Goal: Transaction & Acquisition: Purchase product/service

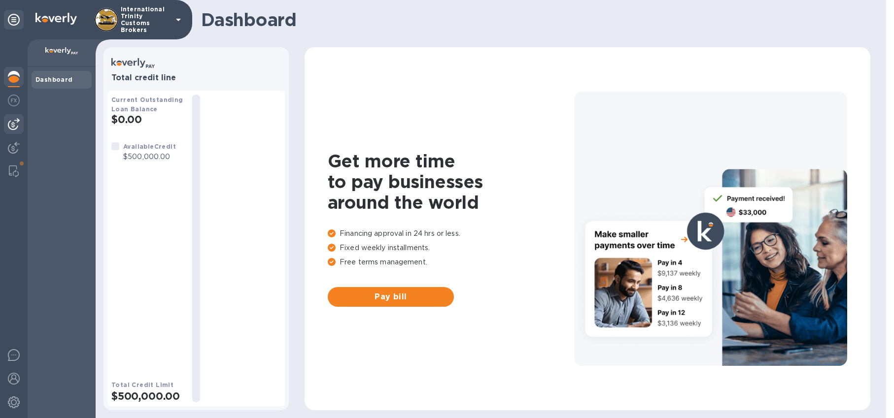
click at [11, 125] on img at bounding box center [14, 124] width 12 height 12
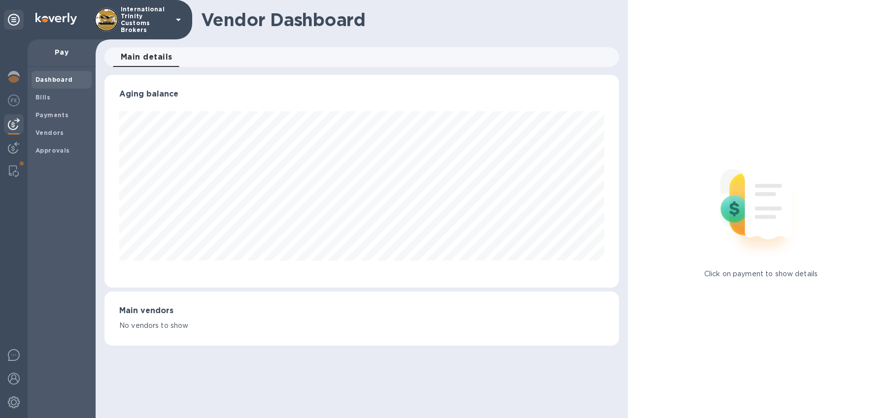
scroll to position [213, 514]
click at [50, 116] on b "Payments" at bounding box center [51, 114] width 33 height 7
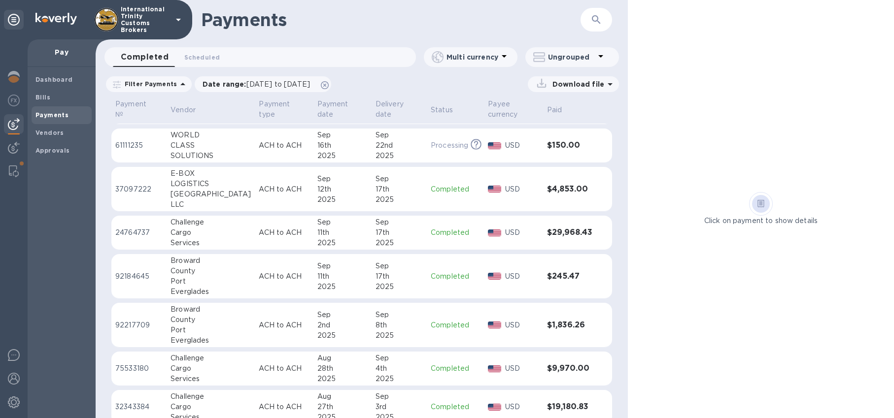
scroll to position [265, 0]
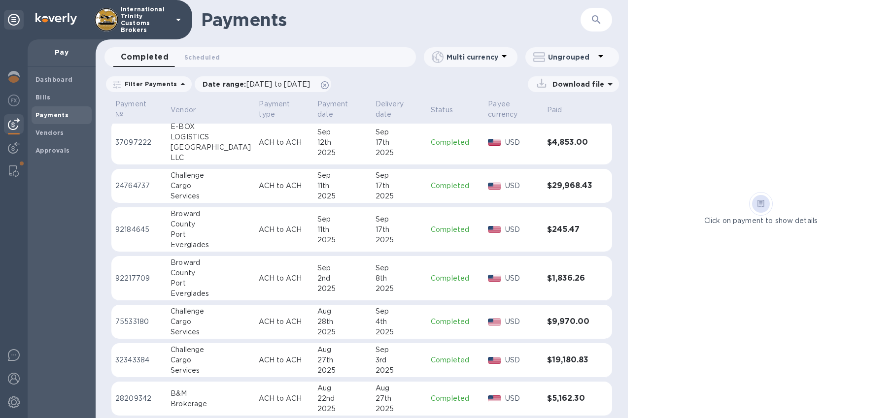
click at [194, 398] on div "B&M" at bounding box center [210, 394] width 80 height 10
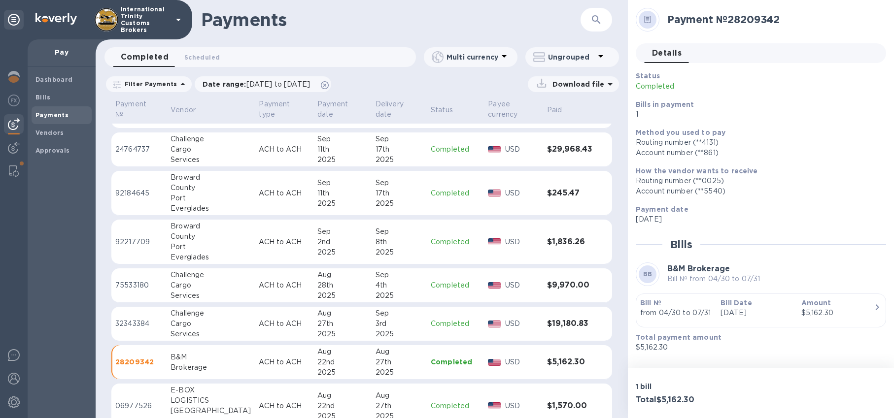
scroll to position [321, 0]
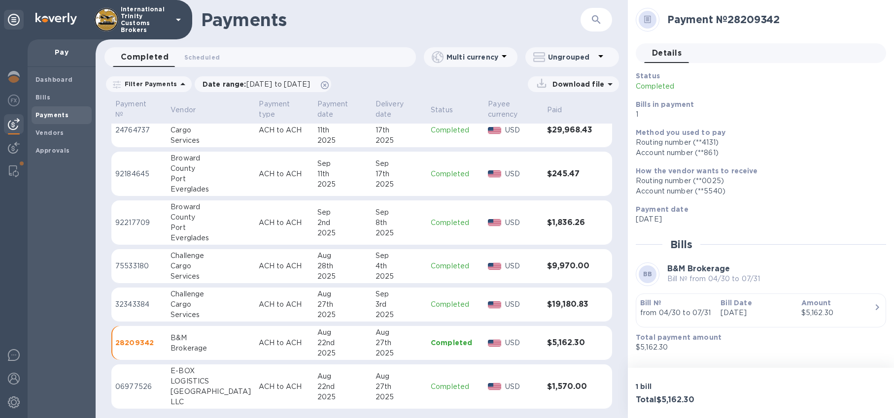
click at [59, 58] on div "Pay" at bounding box center [62, 53] width 68 height 28
click at [63, 52] on p "Pay" at bounding box center [61, 52] width 52 height 10
click at [59, 102] on span "Bills" at bounding box center [61, 98] width 52 height 10
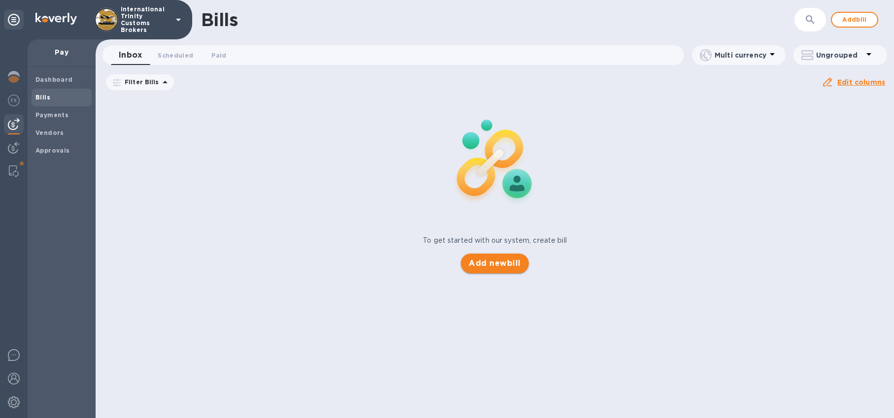
click at [507, 264] on span "Add new bill" at bounding box center [495, 264] width 52 height 12
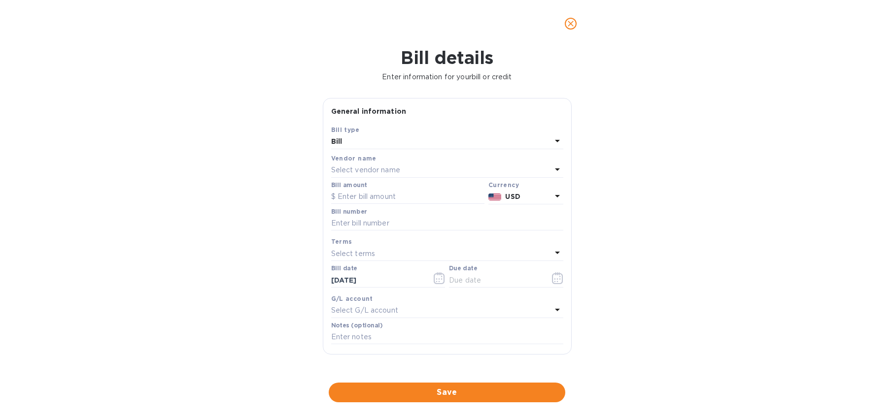
click at [368, 176] on div "Select vendor name" at bounding box center [441, 171] width 220 height 14
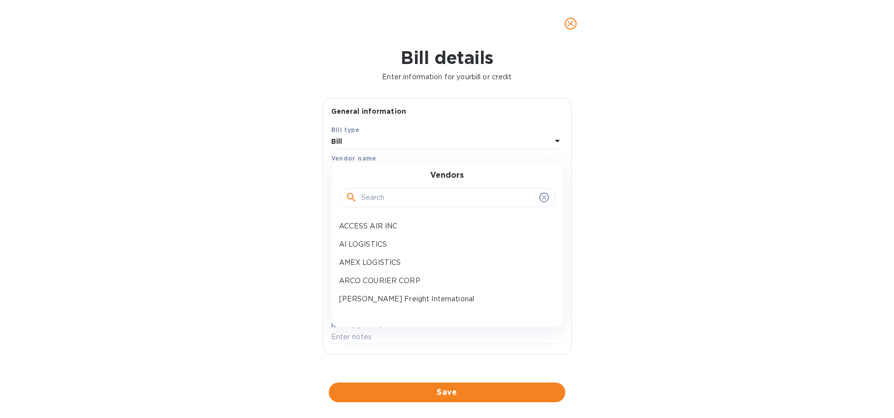
click at [384, 194] on input "text" at bounding box center [448, 198] width 174 height 15
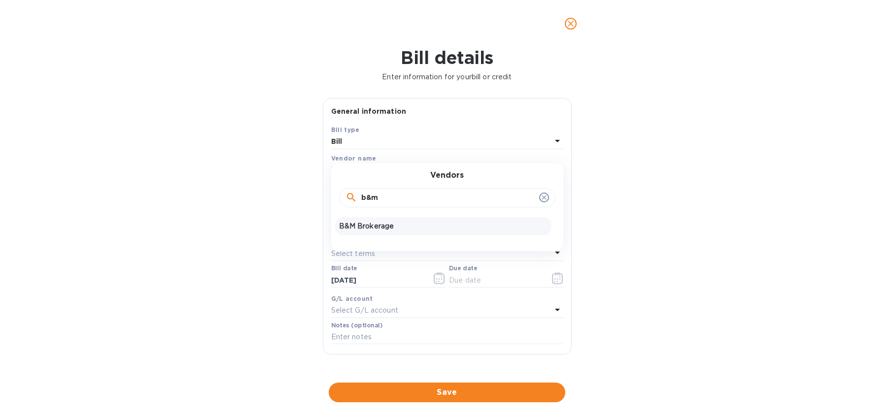
type input "b&m"
click at [392, 230] on p "B&M Brokerage" at bounding box center [443, 226] width 208 height 10
click at [385, 199] on input "text" at bounding box center [407, 197] width 153 height 15
click at [393, 225] on input "text" at bounding box center [447, 223] width 232 height 15
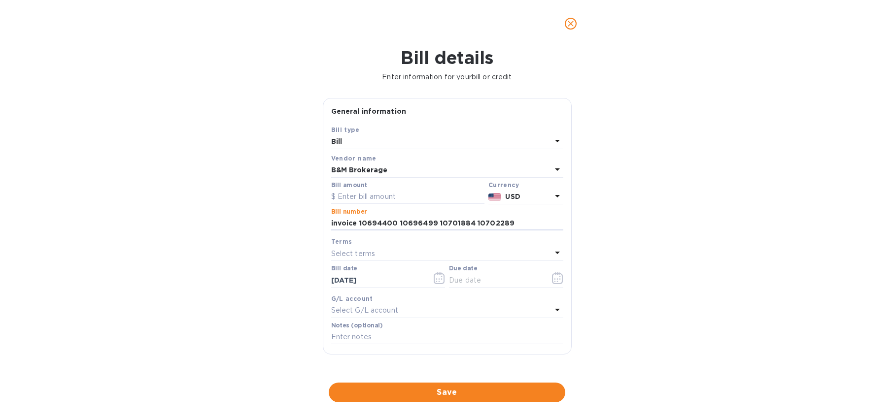
drag, startPoint x: 528, startPoint y: 227, endPoint x: 258, endPoint y: 224, distance: 270.1
click at [260, 224] on div "Bill details Enter information for your bill or credit General information Save…" at bounding box center [447, 232] width 894 height 371
type input "invoice 10694400 10696499 10701884 10702289"
click at [368, 192] on input "text" at bounding box center [407, 197] width 153 height 15
type input "4,535.7"
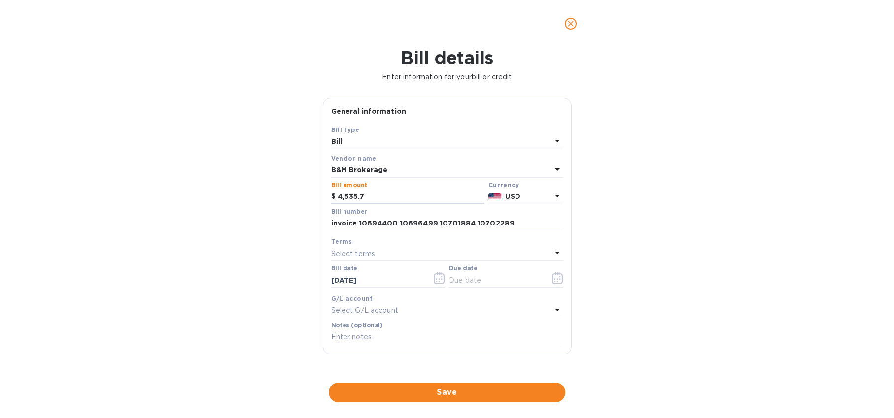
click at [607, 214] on div "Bill details Enter information for your bill or credit General information Save…" at bounding box center [447, 232] width 894 height 371
click at [368, 337] on input "text" at bounding box center [447, 337] width 232 height 15
paste input "invoice 10694400 10696499 10701884 10702289"
type input "invoice 10694400 10696499 10701884 10702289"
click at [511, 282] on input "text" at bounding box center [495, 280] width 93 height 15
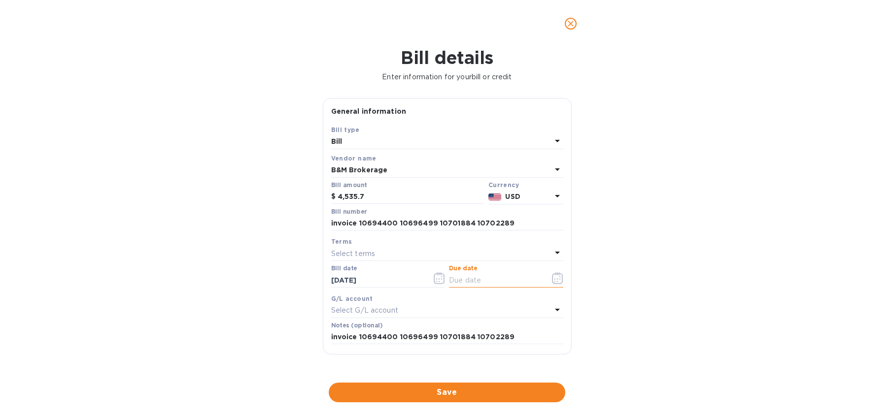
click at [472, 273] on input "text" at bounding box center [495, 280] width 93 height 15
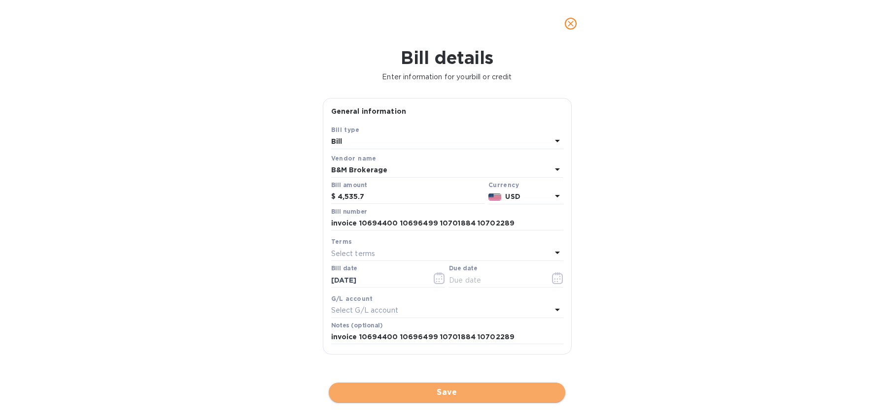
click at [430, 396] on span "Save" at bounding box center [447, 393] width 221 height 12
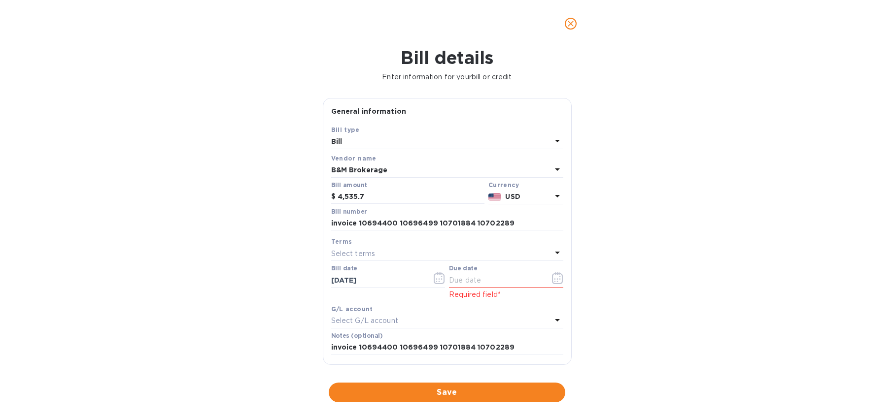
click at [370, 255] on p "Select terms" at bounding box center [353, 254] width 44 height 10
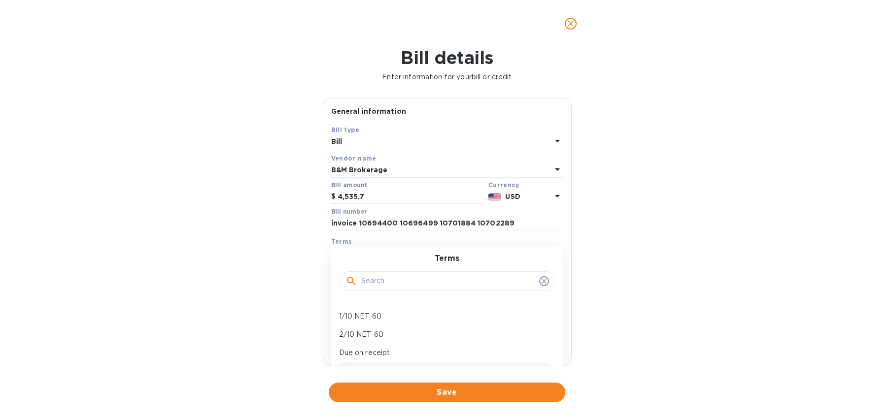
scroll to position [69, 0]
click at [393, 310] on p "Due on receipt" at bounding box center [443, 313] width 208 height 10
type input "[DATE]"
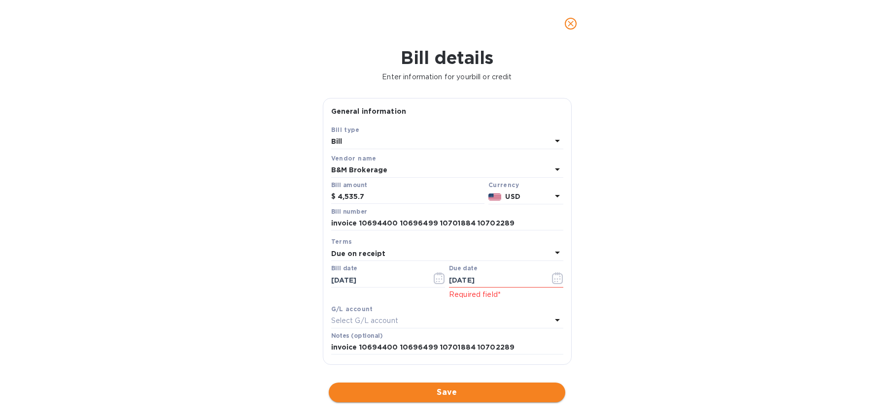
click at [460, 392] on span "Save" at bounding box center [447, 393] width 221 height 12
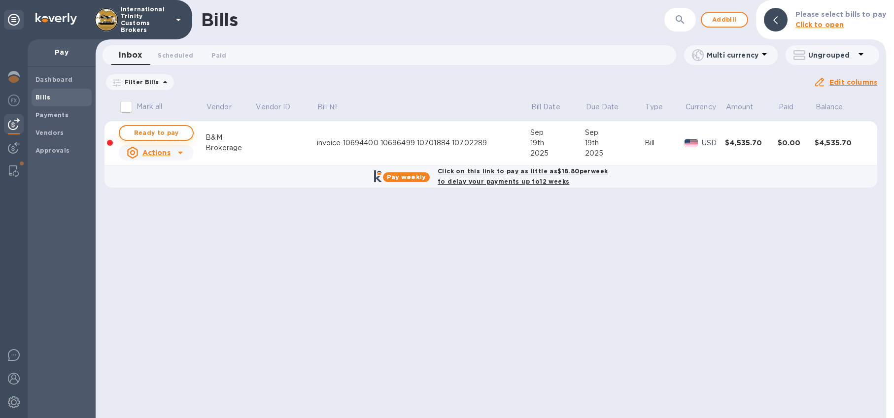
click at [155, 132] on span "Ready to pay" at bounding box center [156, 133] width 57 height 12
click at [144, 130] on span "Ready to pay" at bounding box center [156, 133] width 57 height 12
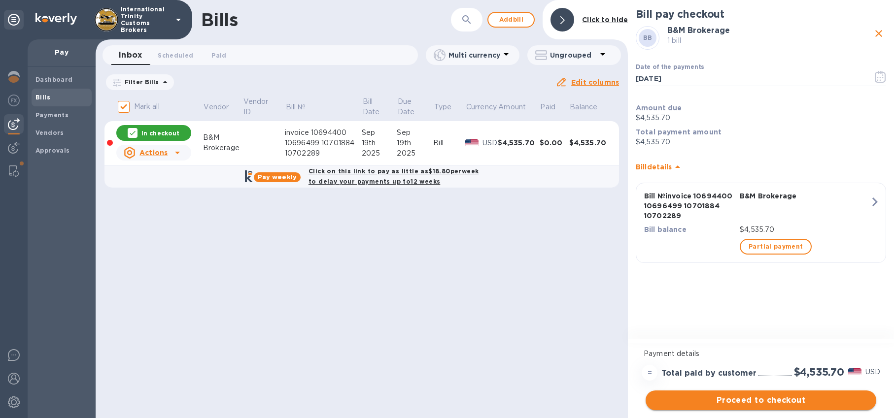
click at [783, 402] on span "Proceed to checkout" at bounding box center [760, 401] width 215 height 12
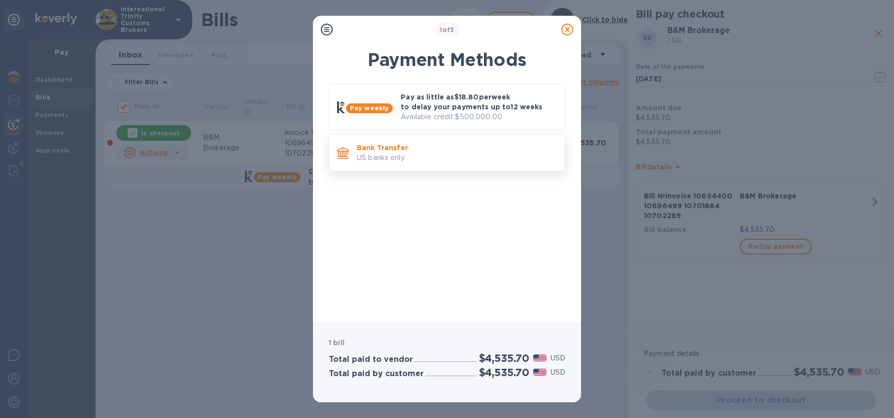
click at [375, 156] on p "US banks only." at bounding box center [457, 158] width 200 height 10
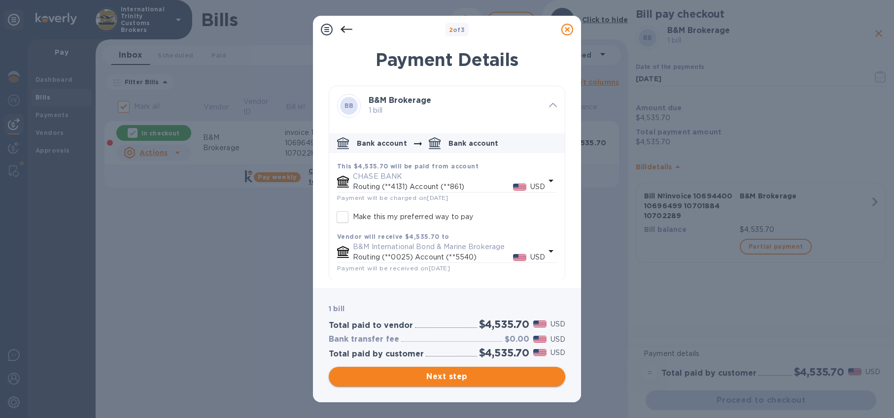
click at [461, 376] on span "Next step" at bounding box center [447, 377] width 221 height 12
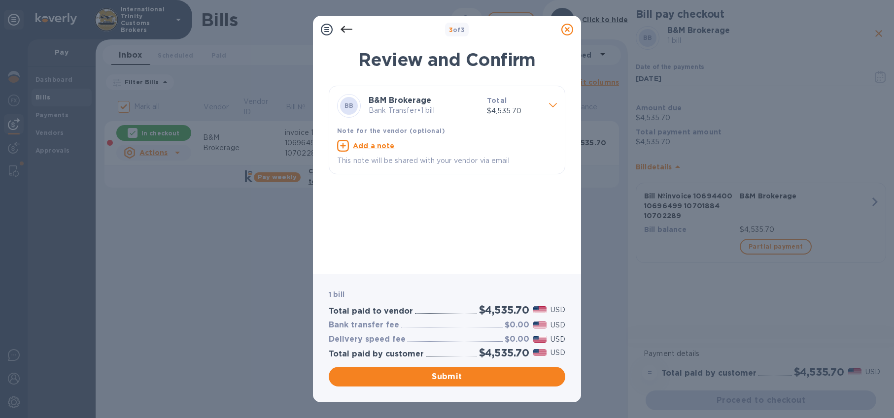
click at [466, 376] on span "Submit" at bounding box center [447, 377] width 221 height 12
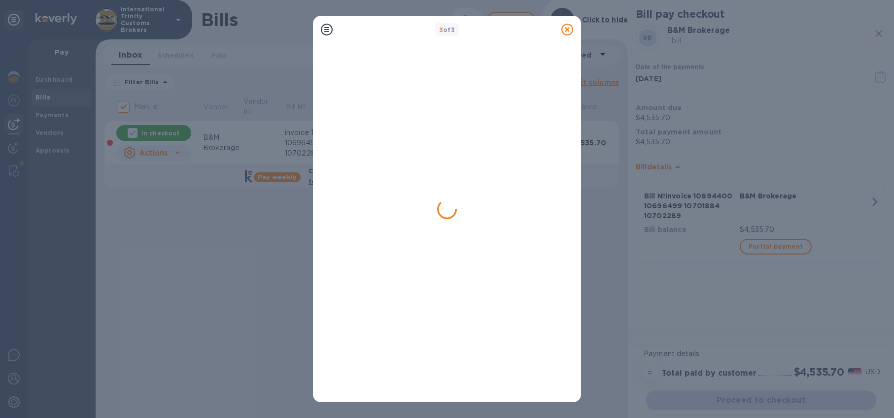
checkbox input "false"
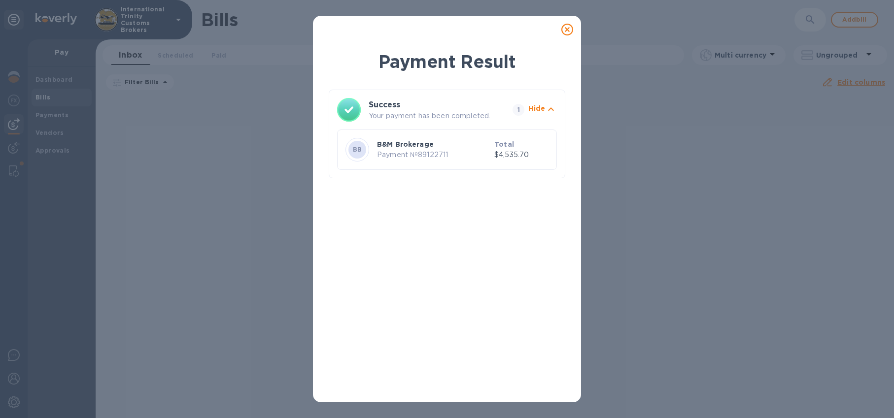
click at [482, 150] on p "Payment № 89122711" at bounding box center [433, 155] width 113 height 10
click at [514, 155] on p "$4,535.70" at bounding box center [521, 155] width 54 height 10
click at [572, 28] on icon at bounding box center [567, 30] width 12 height 12
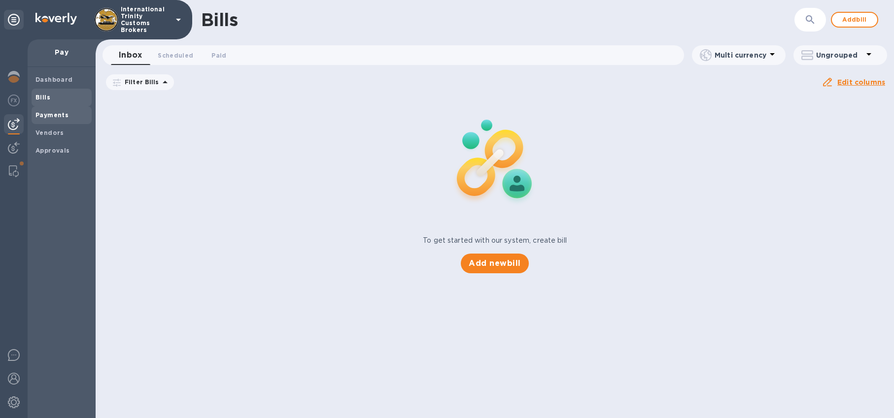
click at [60, 116] on b "Payments" at bounding box center [51, 114] width 33 height 7
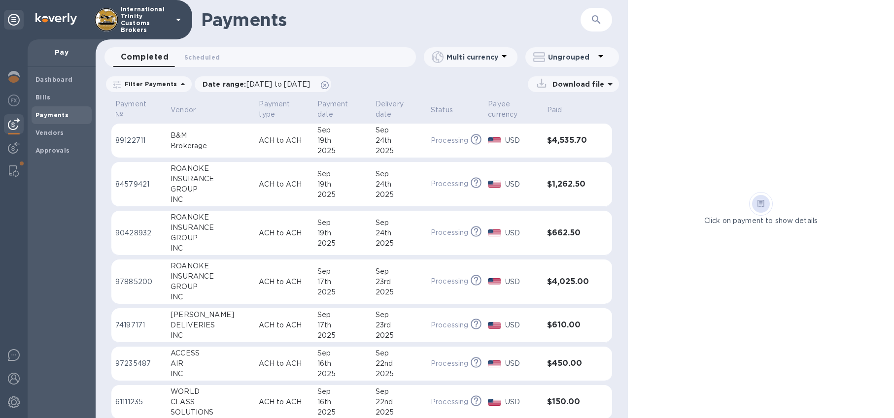
click at [427, 134] on td "Processing This payment is under compliance review, which may take up to 3 busi…" at bounding box center [455, 141] width 57 height 34
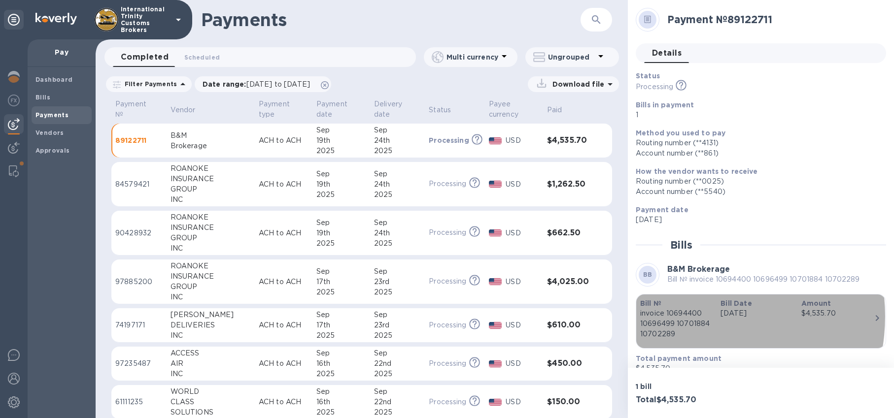
click at [690, 316] on p "invoice 10694400 10696499 10701884 10702289" at bounding box center [676, 323] width 72 height 31
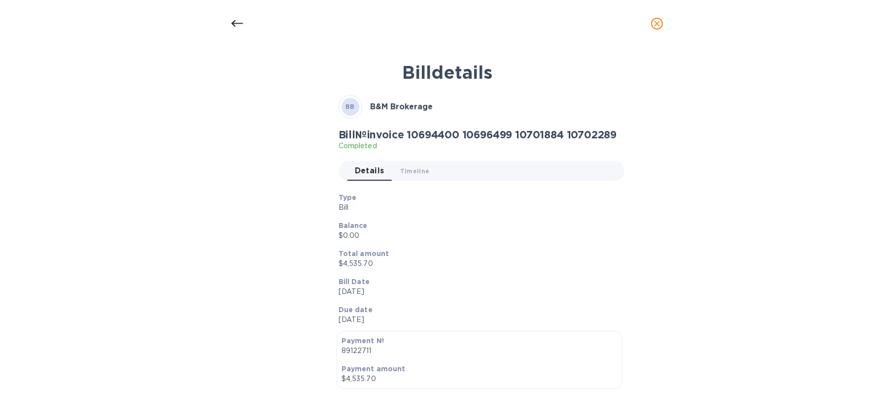
click at [662, 26] on span "close" at bounding box center [657, 24] width 12 height 12
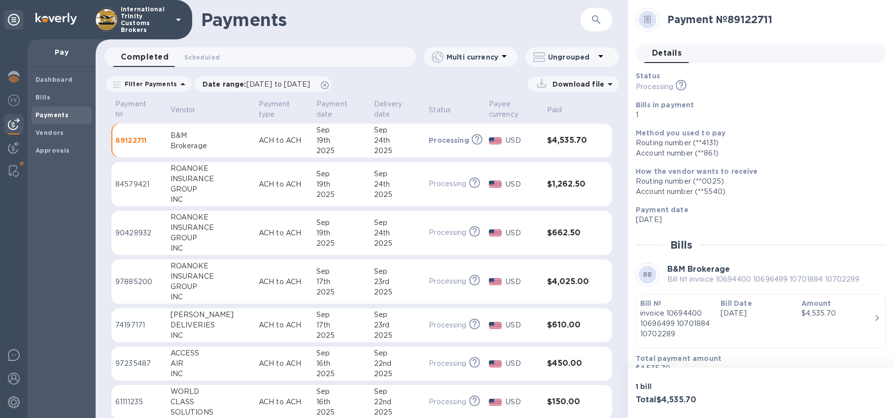
click at [224, 57] on div "Completed 0 Scheduled 0" at bounding box center [264, 57] width 303 height 20
click at [145, 57] on span "Completed 0" at bounding box center [145, 57] width 48 height 14
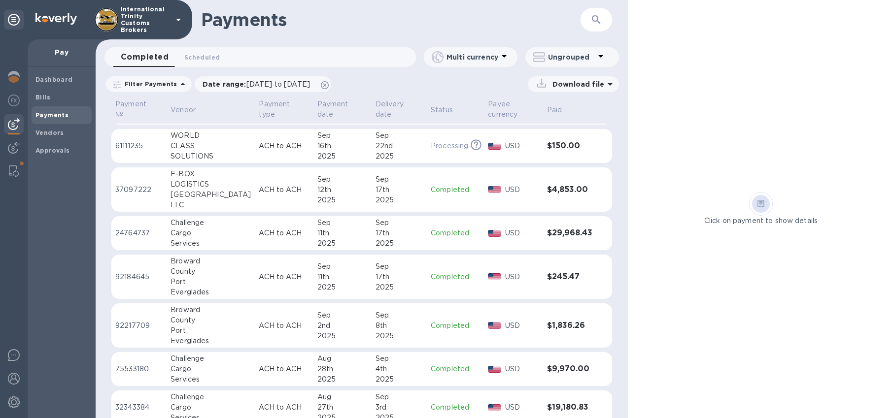
scroll to position [258, 0]
click at [262, 228] on p "ACH to ACH" at bounding box center [284, 231] width 50 height 10
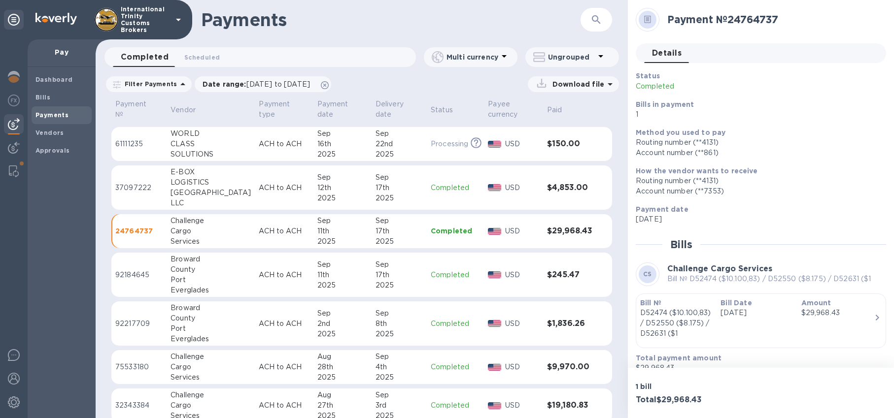
click at [806, 328] on div "Amount $29,968.43" at bounding box center [837, 318] width 80 height 49
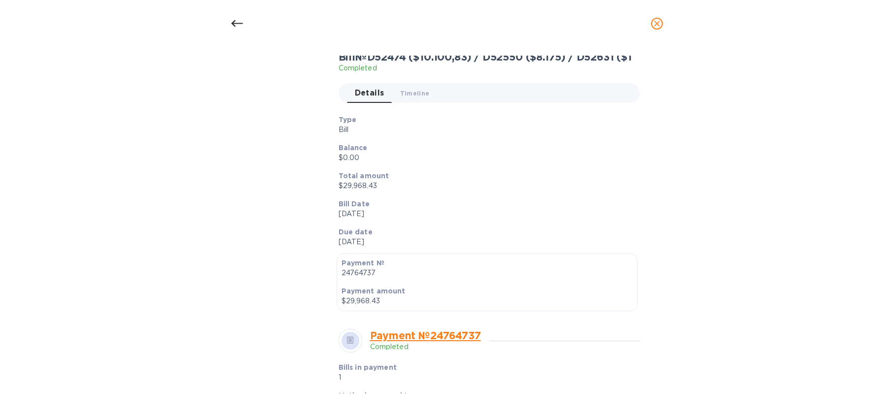
scroll to position [90, 0]
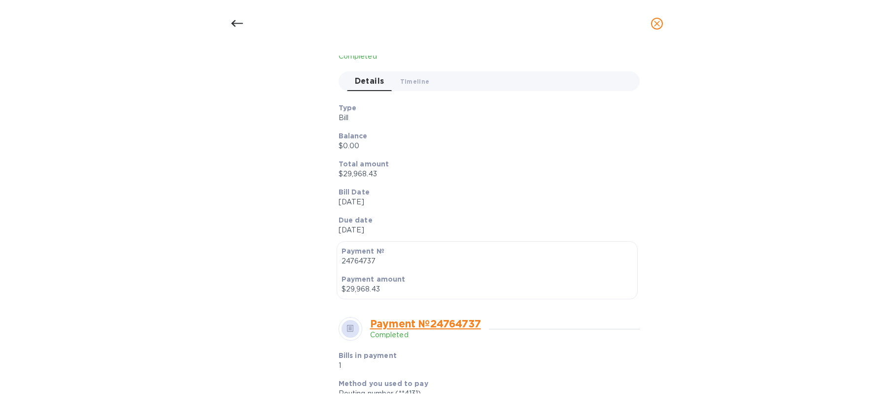
drag, startPoint x: 229, startPoint y: 21, endPoint x: 266, endPoint y: 31, distance: 38.7
click at [229, 22] on div at bounding box center [237, 24] width 24 height 24
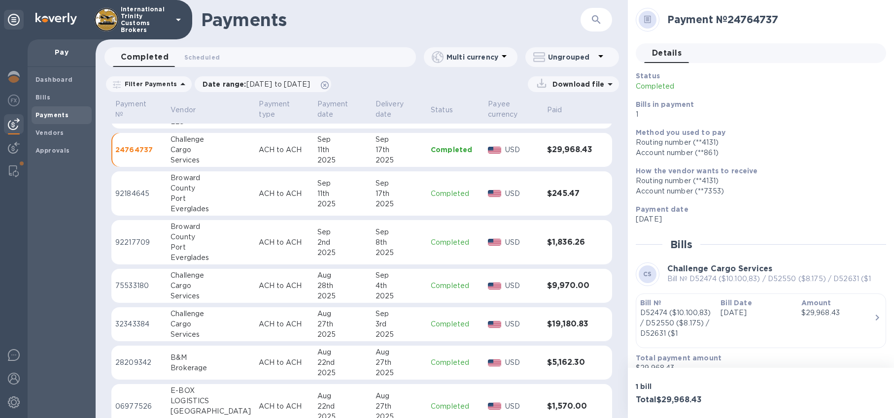
scroll to position [341, 0]
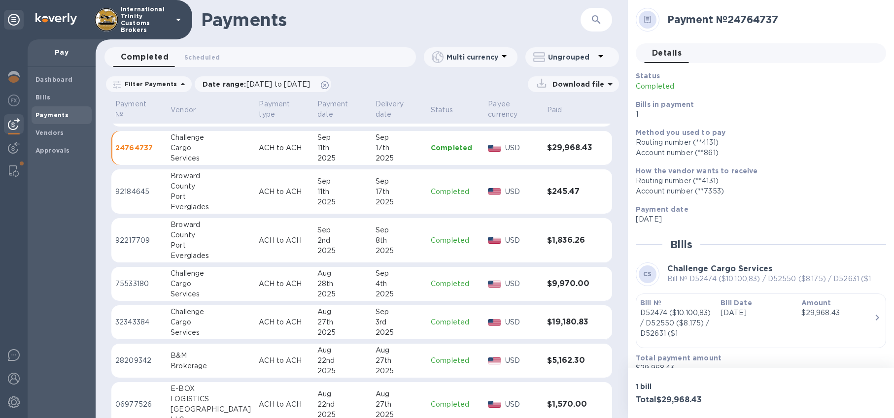
click at [823, 317] on div "$29,968.43" at bounding box center [837, 313] width 72 height 10
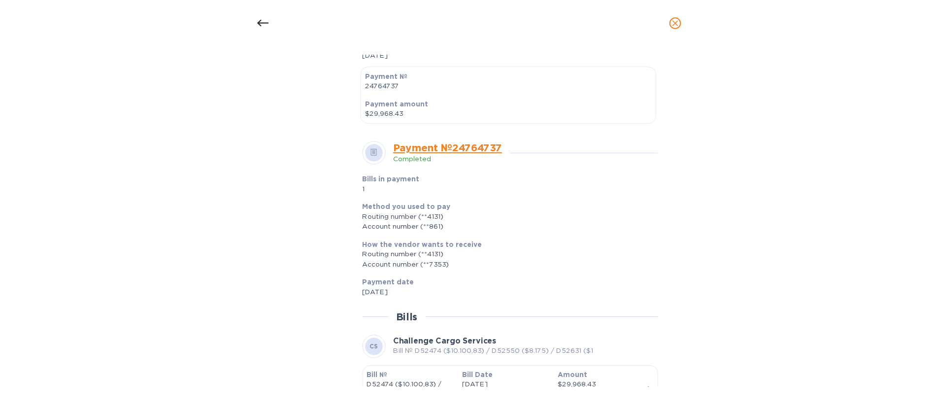
scroll to position [343, 0]
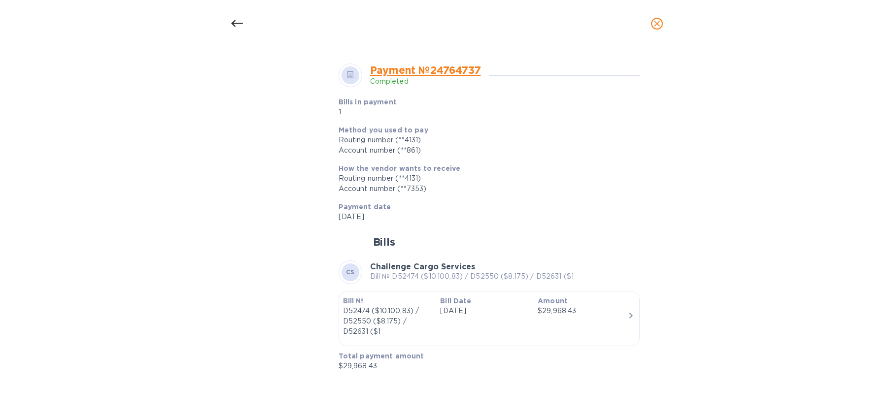
click at [481, 322] on div "Bill Date [DATE]" at bounding box center [485, 316] width 98 height 49
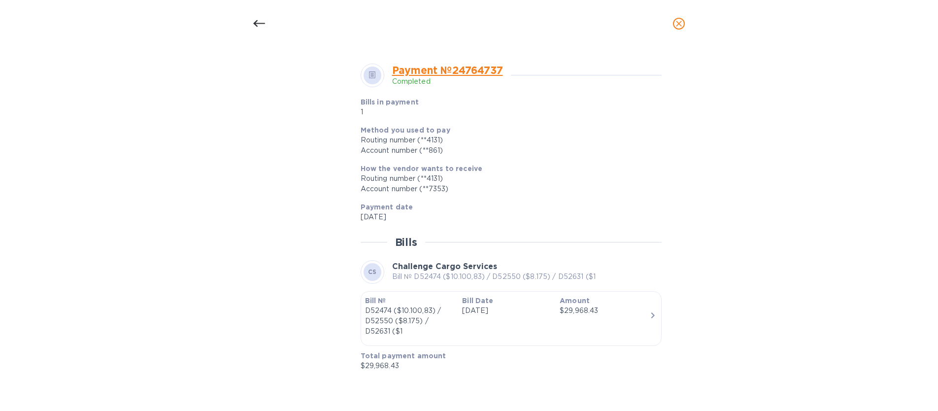
scroll to position [333, 0]
click at [683, 24] on icon "close" at bounding box center [679, 24] width 10 height 10
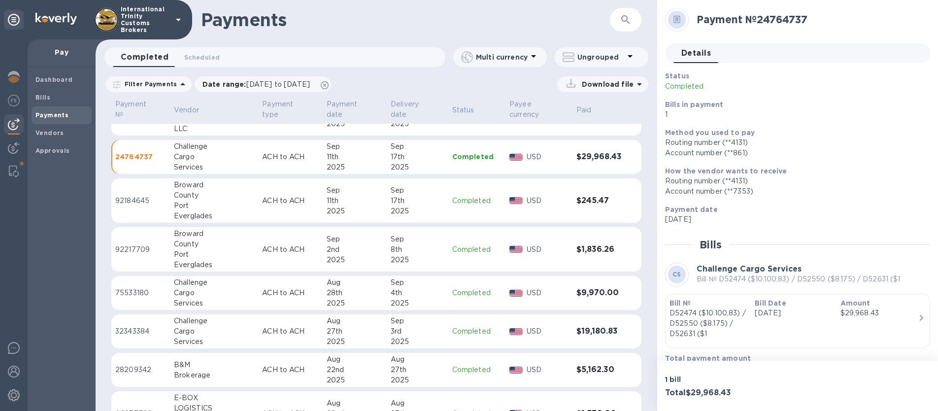
scroll to position [319, 0]
click at [56, 55] on p "Pay" at bounding box center [61, 52] width 52 height 10
click at [61, 51] on p "Pay" at bounding box center [61, 52] width 52 height 10
click at [55, 116] on b "Payments" at bounding box center [51, 114] width 33 height 7
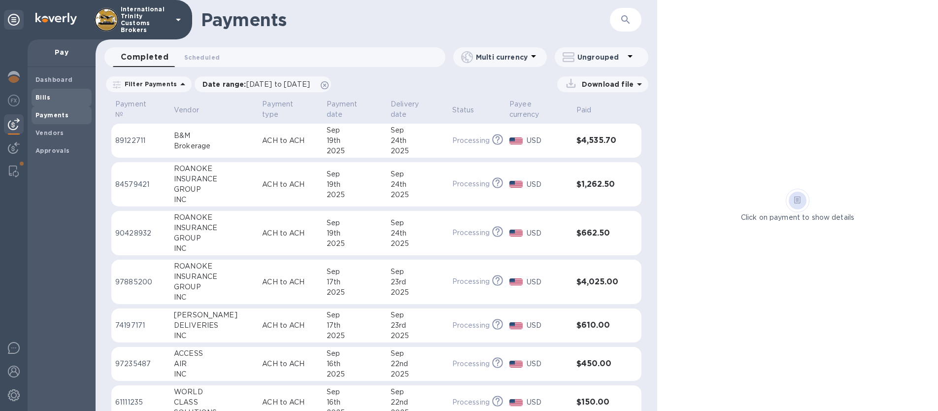
click at [39, 94] on b "Bills" at bounding box center [42, 97] width 15 height 7
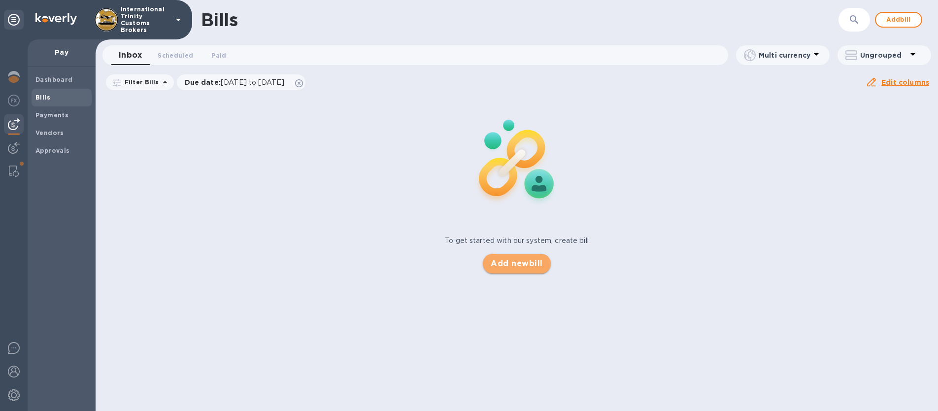
click at [502, 264] on span "Add new bill" at bounding box center [517, 264] width 52 height 12
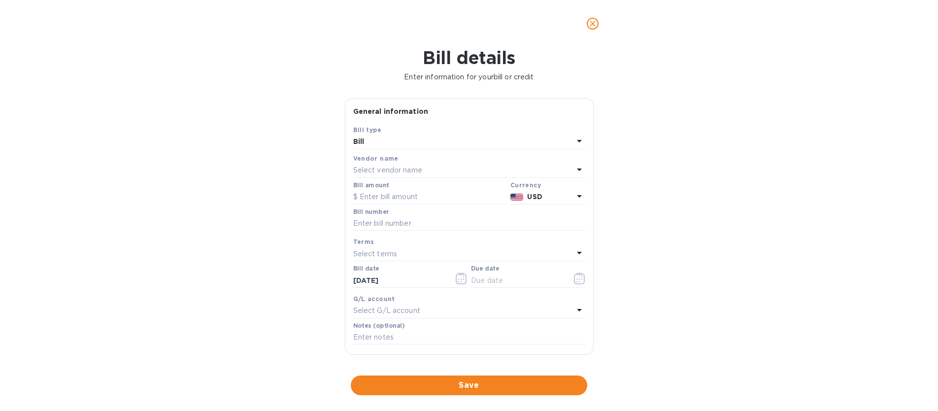
click at [378, 170] on p "Select vendor name" at bounding box center [387, 170] width 69 height 10
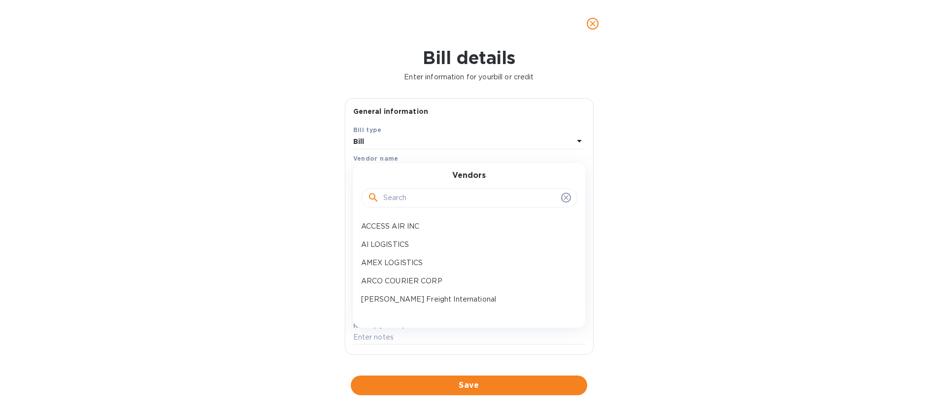
click at [404, 201] on input "text" at bounding box center [470, 198] width 174 height 15
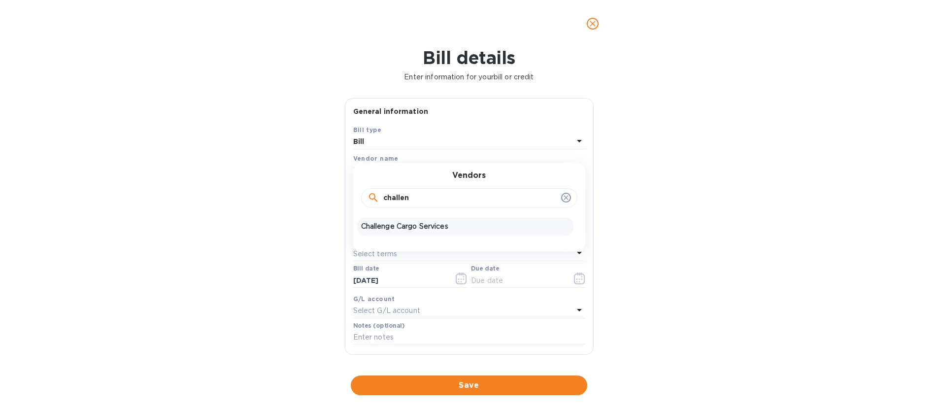
type input "challen"
click at [409, 230] on p "Challenge Cargo Services" at bounding box center [465, 226] width 208 height 10
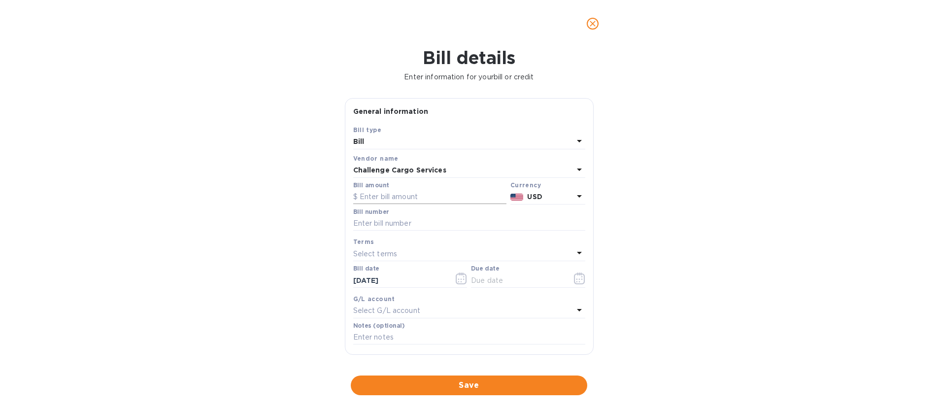
click at [410, 198] on input "text" at bounding box center [429, 197] width 153 height 15
drag, startPoint x: 392, startPoint y: 197, endPoint x: 339, endPoint y: 198, distance: 53.2
click at [339, 198] on div "Bill details Enter information for your bill or credit General information Save…" at bounding box center [469, 229] width 938 height 364
type input "12,847.5"
click at [409, 225] on input "text" at bounding box center [469, 223] width 232 height 15
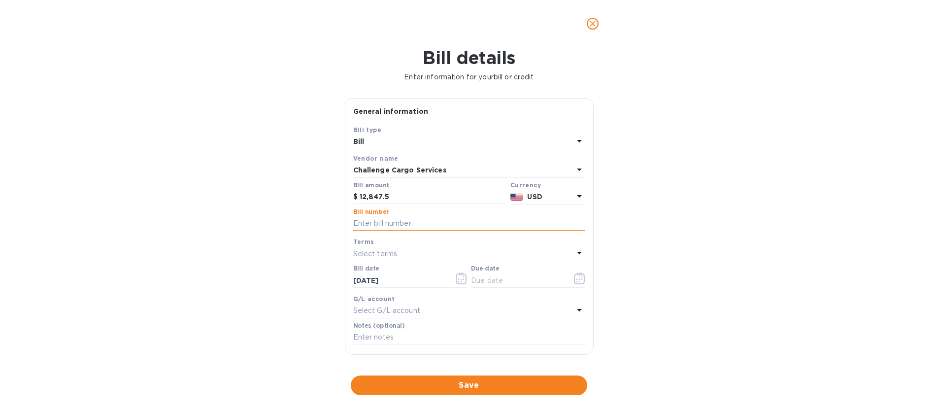
type input "d"
type input "D52714 D52788"
click at [392, 255] on p "Select terms" at bounding box center [375, 254] width 44 height 10
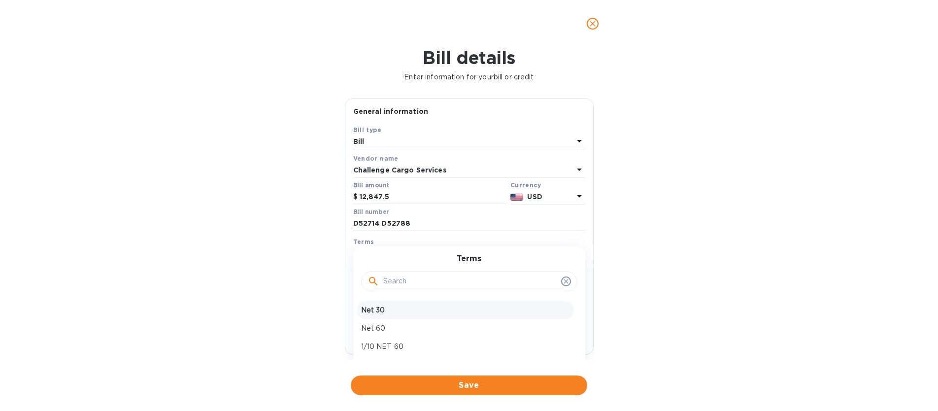
scroll to position [69, 0]
click at [415, 314] on p "Due on receipt" at bounding box center [465, 313] width 208 height 10
type input "[DATE]"
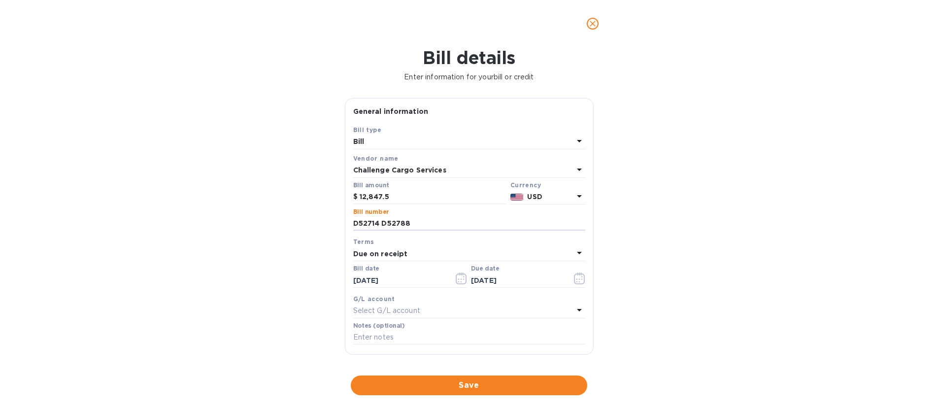
drag, startPoint x: 424, startPoint y: 219, endPoint x: 332, endPoint y: 221, distance: 92.2
click at [332, 221] on div "Bill details Enter information for your bill or credit General information Save…" at bounding box center [469, 229] width 938 height 364
drag, startPoint x: 433, startPoint y: 222, endPoint x: 338, endPoint y: 221, distance: 95.6
click at [338, 221] on div "Bill details Enter information for your bill or credit General information Save…" at bounding box center [469, 229] width 938 height 364
click at [396, 337] on input "text" at bounding box center [469, 337] width 232 height 15
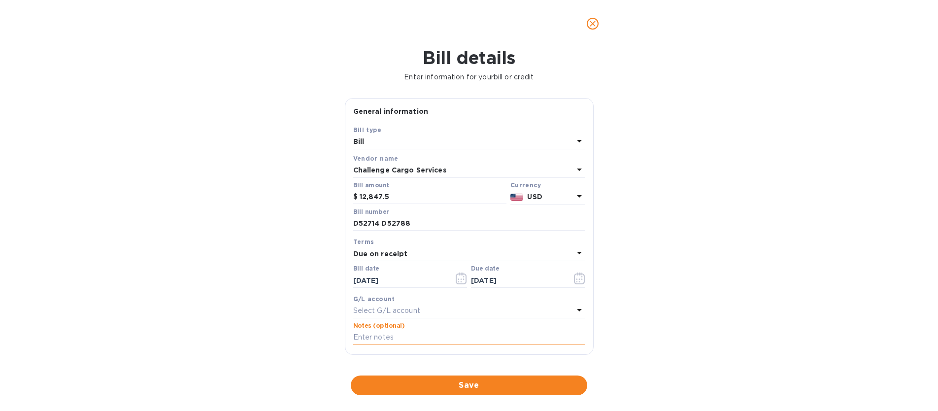
paste input "D52714 D52788"
type input "D52714 D52788"
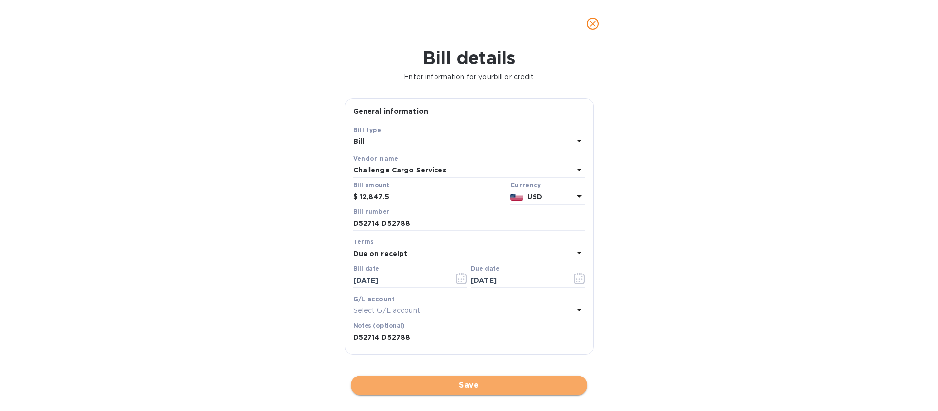
click at [467, 382] on span "Save" at bounding box center [469, 385] width 221 height 12
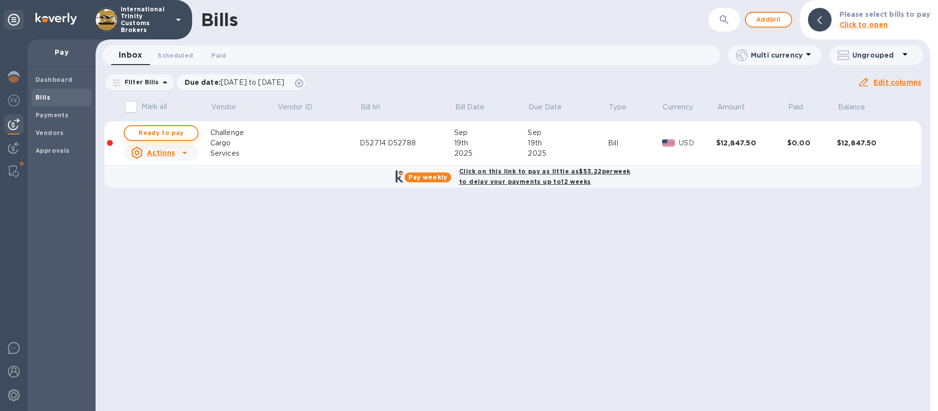
click at [143, 134] on span "Ready to pay" at bounding box center [161, 133] width 57 height 12
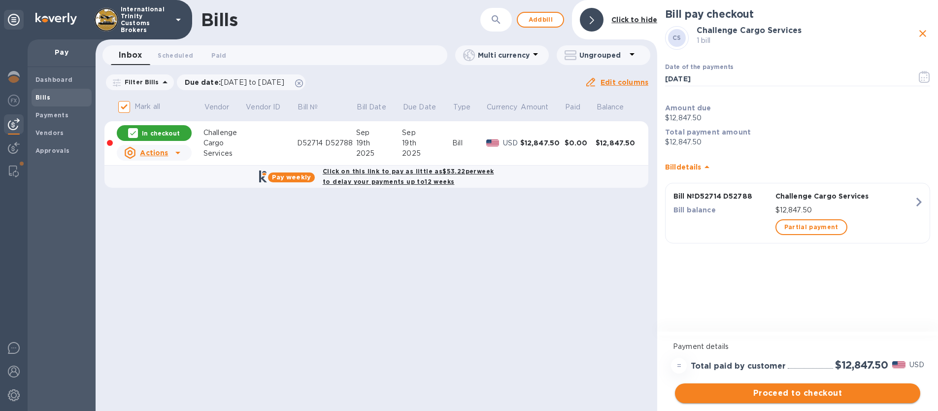
click at [792, 391] on span "Proceed to checkout" at bounding box center [798, 393] width 230 height 12
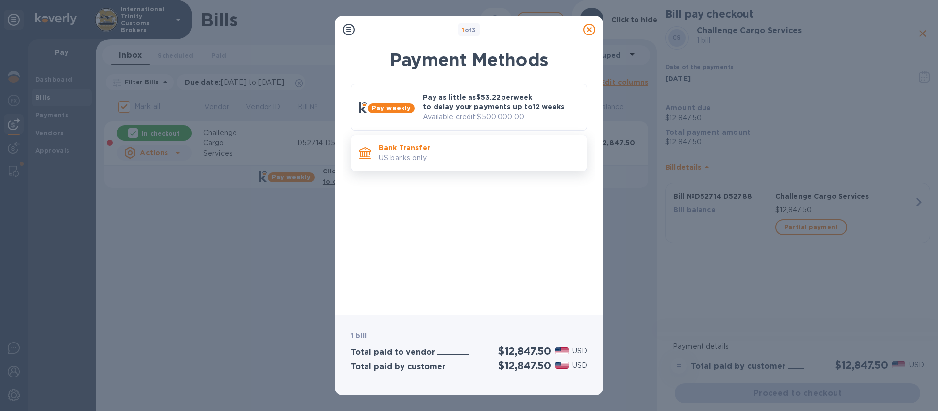
click at [398, 151] on p "Bank Transfer" at bounding box center [479, 148] width 200 height 10
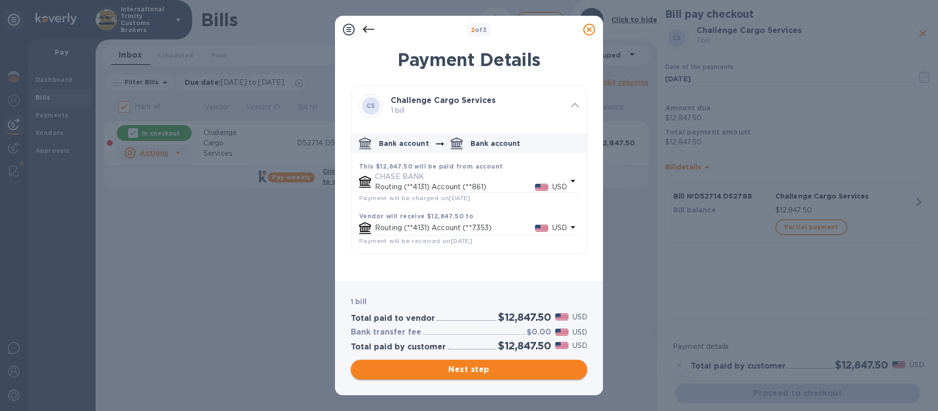
click at [465, 365] on span "Next step" at bounding box center [469, 370] width 221 height 12
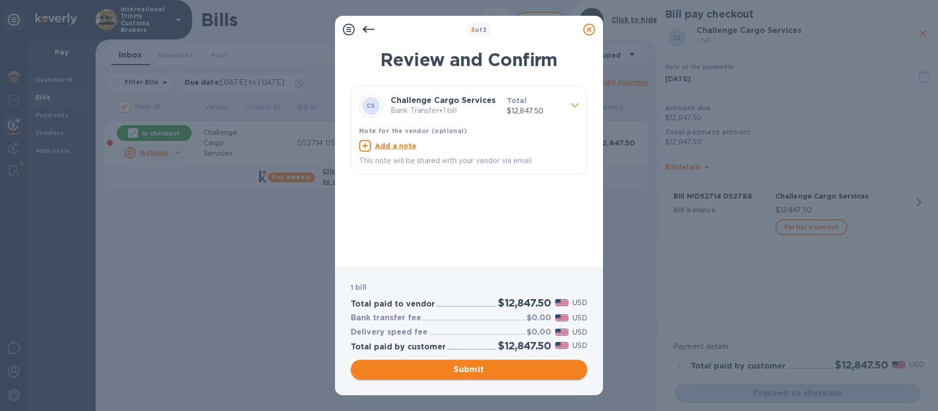
click at [448, 372] on span "Submit" at bounding box center [469, 370] width 221 height 12
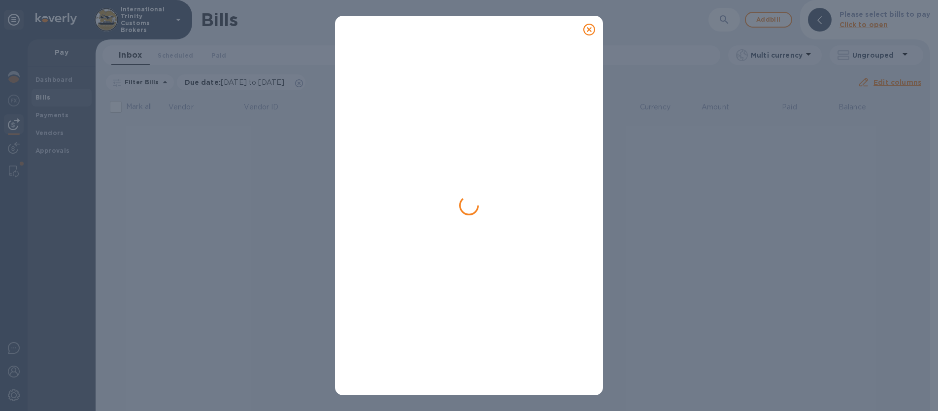
checkbox input "false"
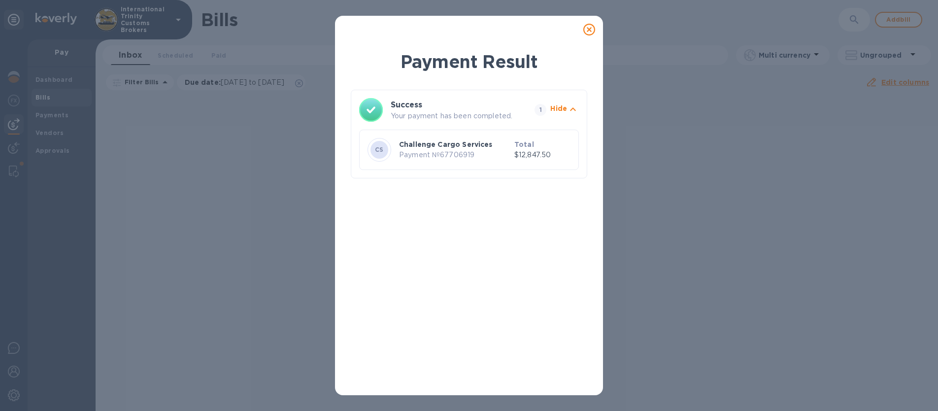
click at [588, 33] on icon at bounding box center [589, 30] width 12 height 12
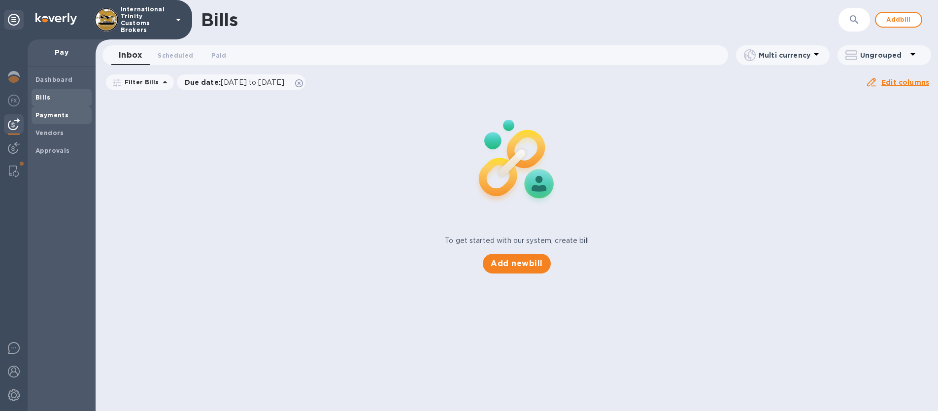
click at [48, 121] on div "Payments" at bounding box center [62, 115] width 60 height 18
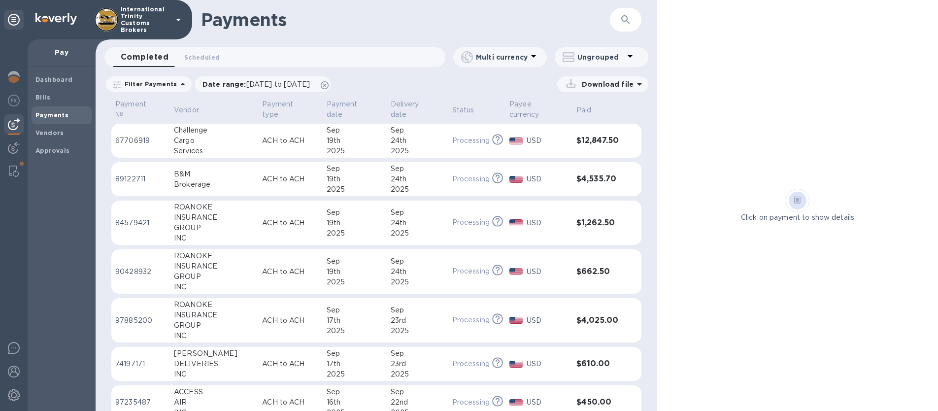
click at [327, 136] on div "19th" at bounding box center [355, 141] width 56 height 10
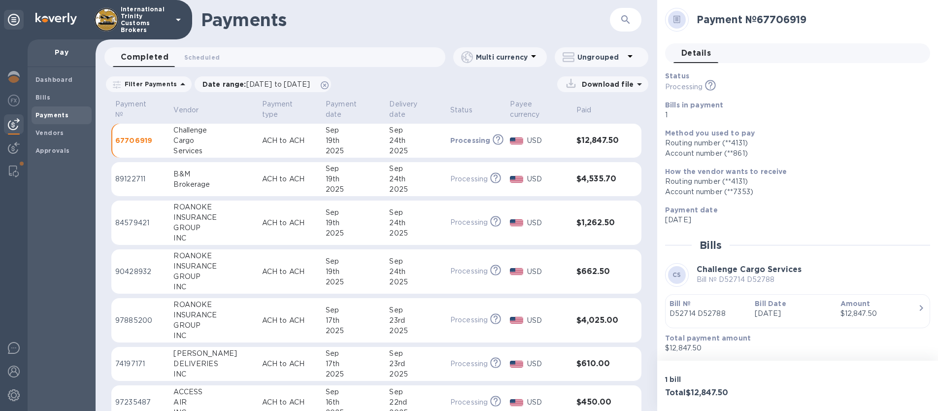
scroll to position [0, 0]
click at [760, 303] on b "Bill Date" at bounding box center [770, 303] width 31 height 8
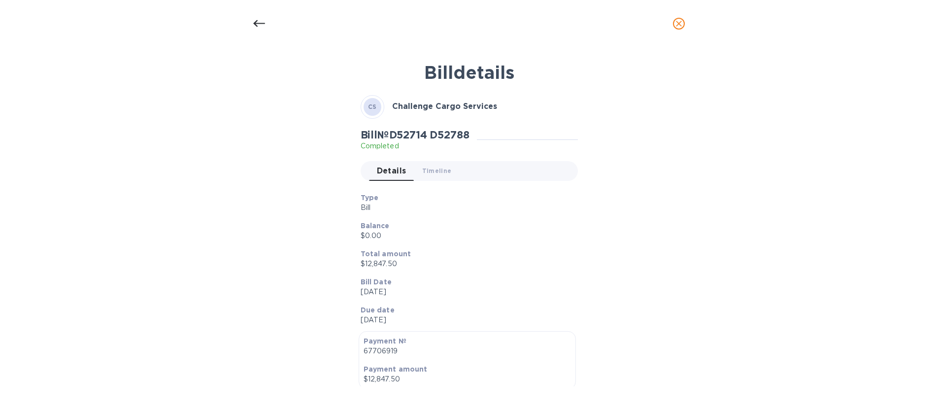
drag, startPoint x: 749, startPoint y: 41, endPoint x: 686, endPoint y: 27, distance: 64.1
click at [749, 41] on div at bounding box center [469, 23] width 938 height 47
click at [686, 27] on button "close" at bounding box center [679, 24] width 24 height 24
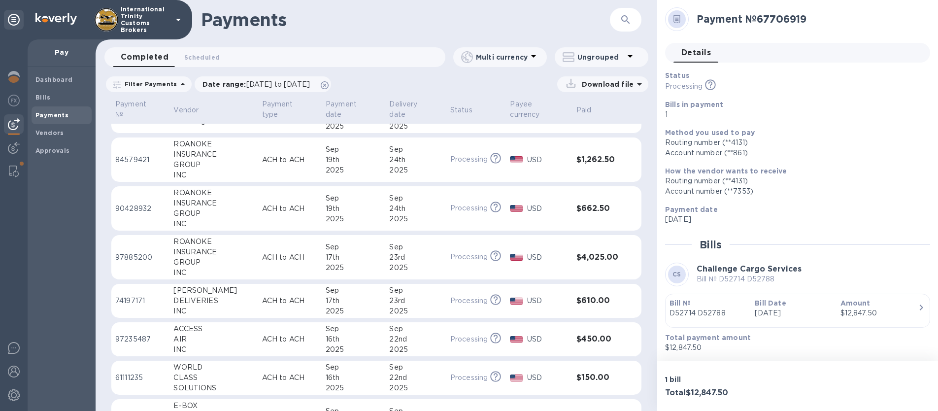
scroll to position [0, 0]
